Goal: Find specific page/section: Find specific page/section

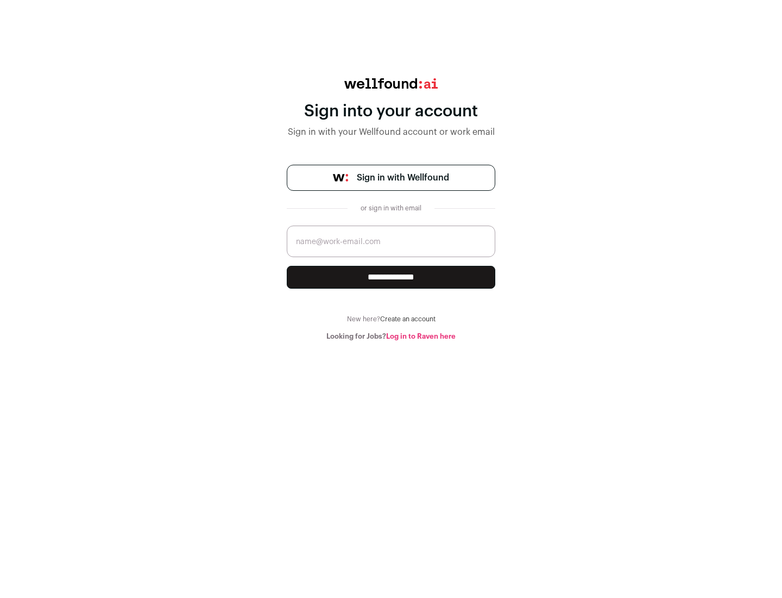
click at [403, 178] on span "Sign in with Wellfound" at bounding box center [403, 177] width 92 height 13
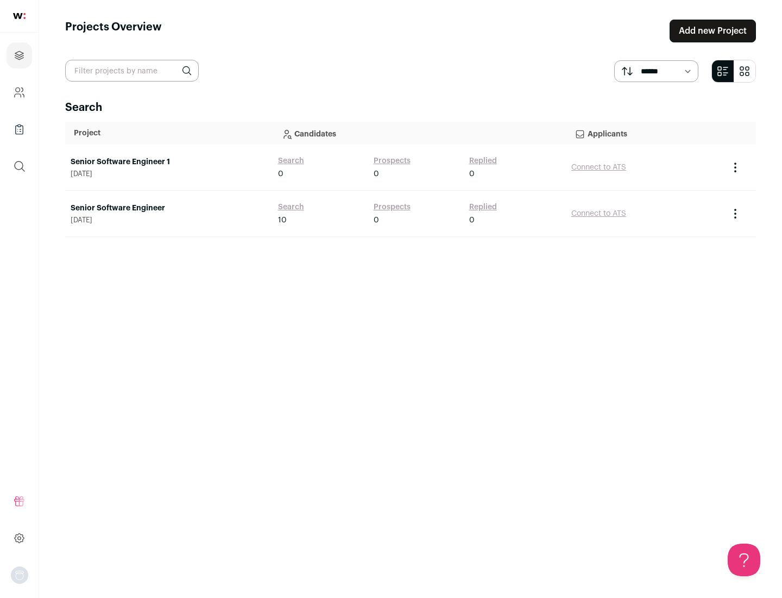
click at [168, 208] on link "Senior Software Engineer" at bounding box center [169, 208] width 197 height 11
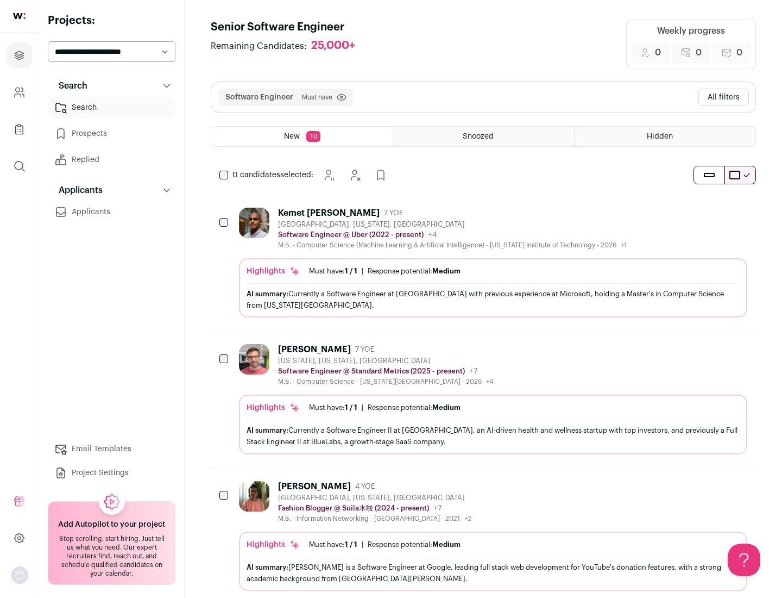
click at [484, 262] on div "Highlights Must have: 1 / 1 How many must haves have been fulfilled? | Response…" at bounding box center [493, 287] width 509 height 59
